Goal: Task Accomplishment & Management: Complete application form

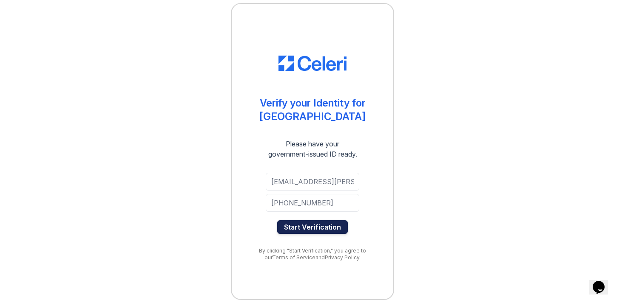
click at [333, 231] on button "Start Verification" at bounding box center [312, 227] width 71 height 14
